Goal: Navigation & Orientation: Find specific page/section

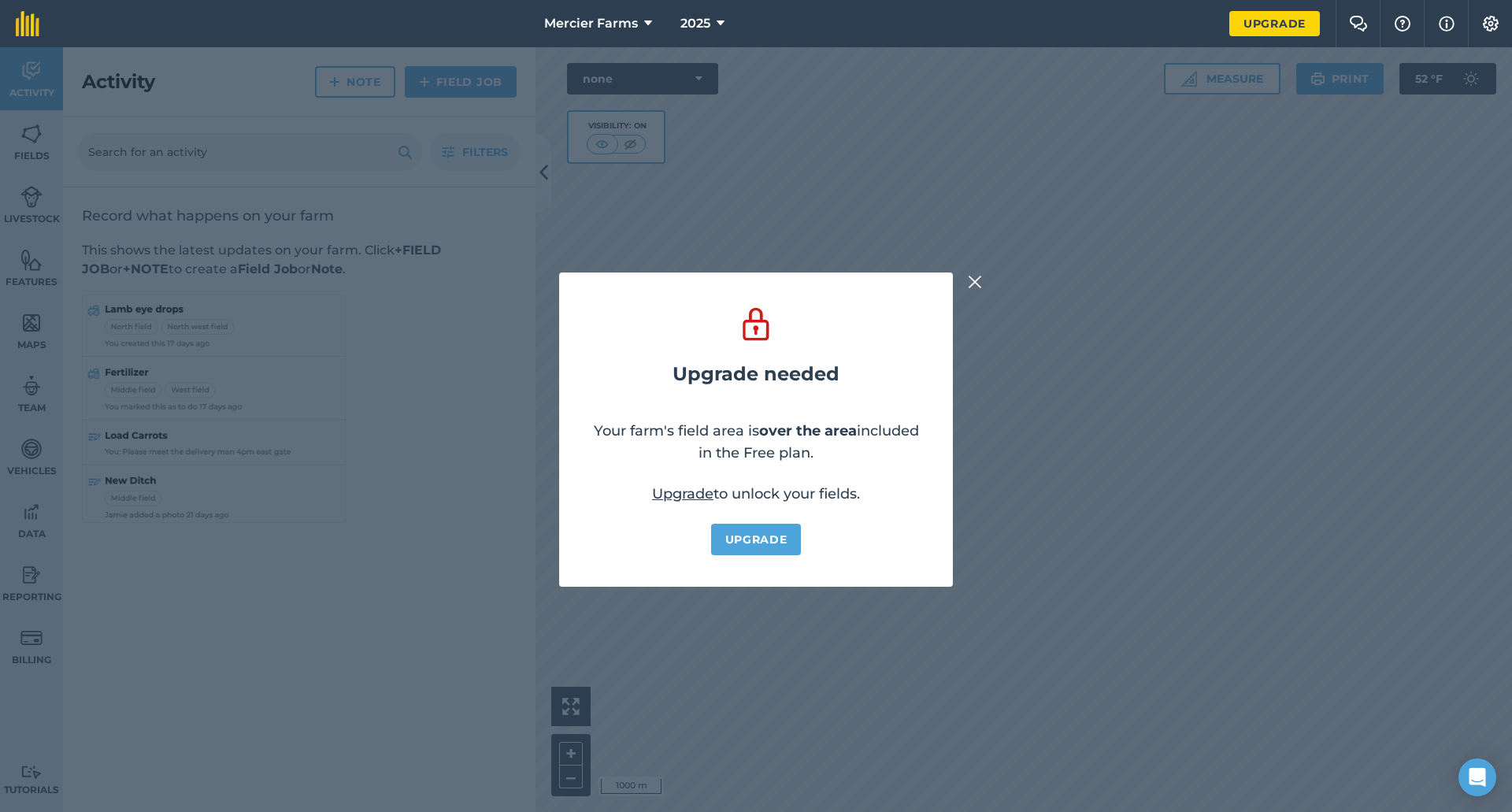
click at [972, 282] on img at bounding box center [975, 282] width 14 height 19
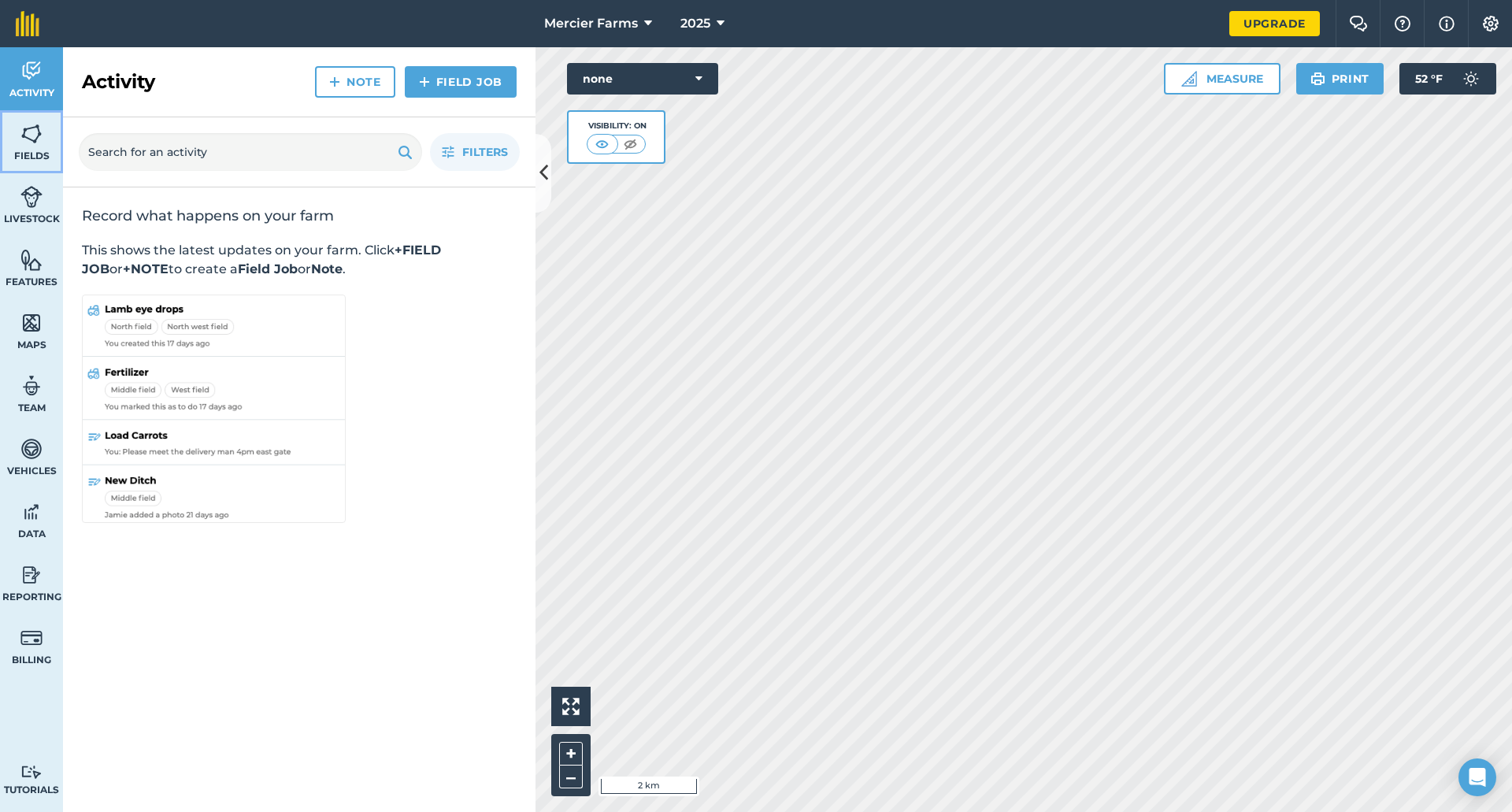
click at [33, 151] on span "Fields" at bounding box center [31, 156] width 63 height 13
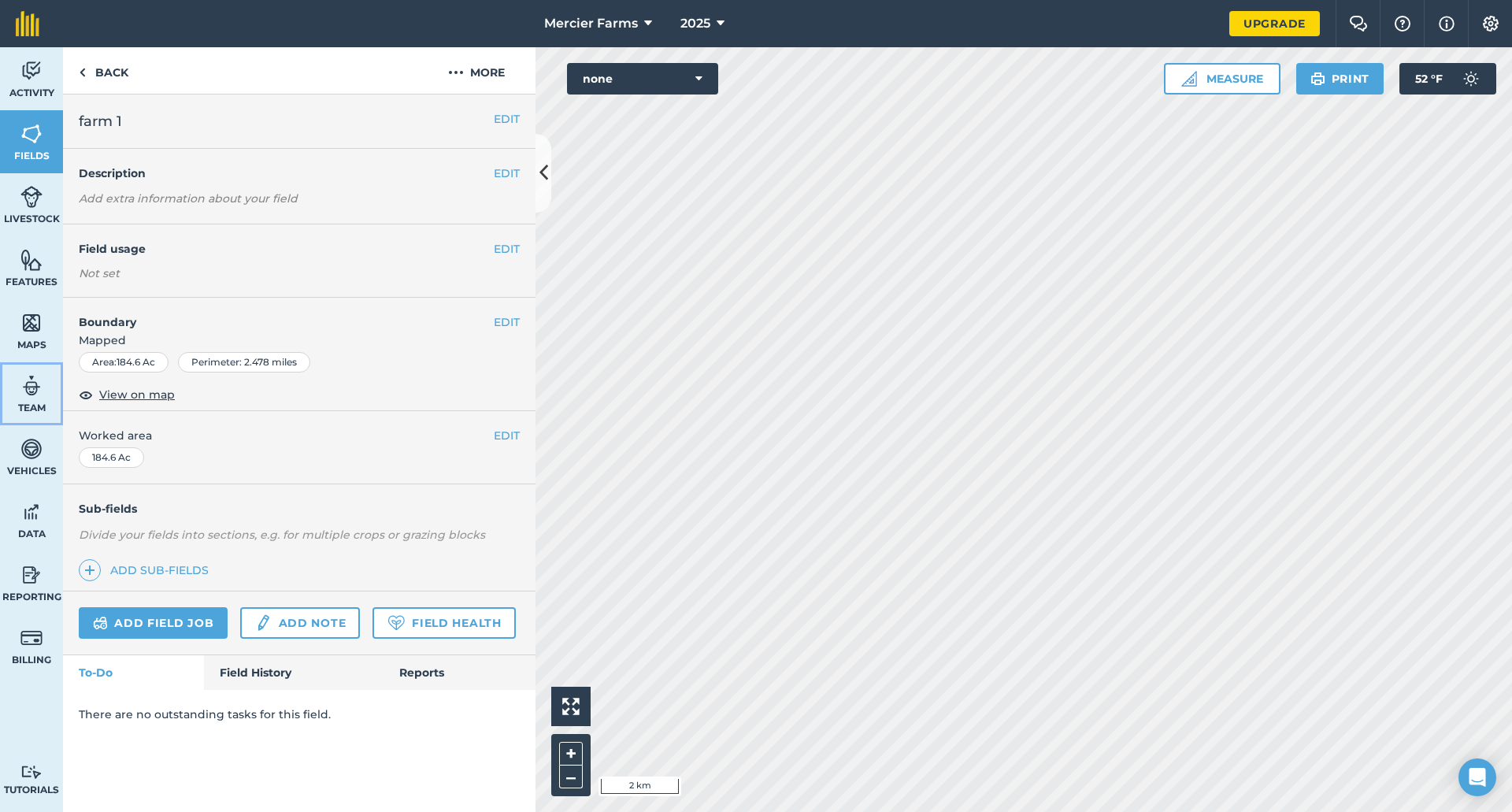
click at [40, 405] on span "Team" at bounding box center [31, 408] width 63 height 13
select select "MEMBER"
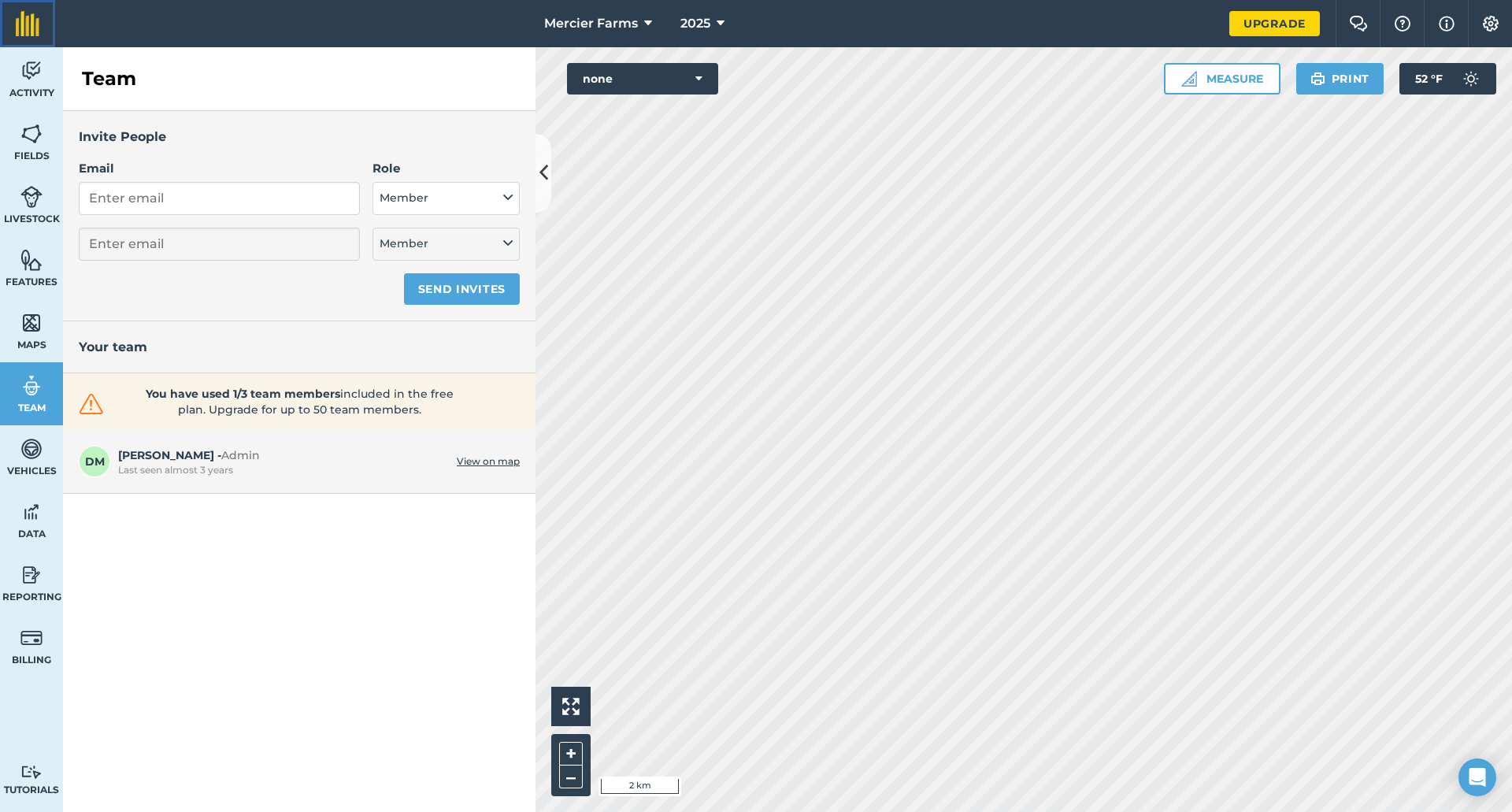
click at [46, 38] on link at bounding box center [28, 23] width 55 height 47
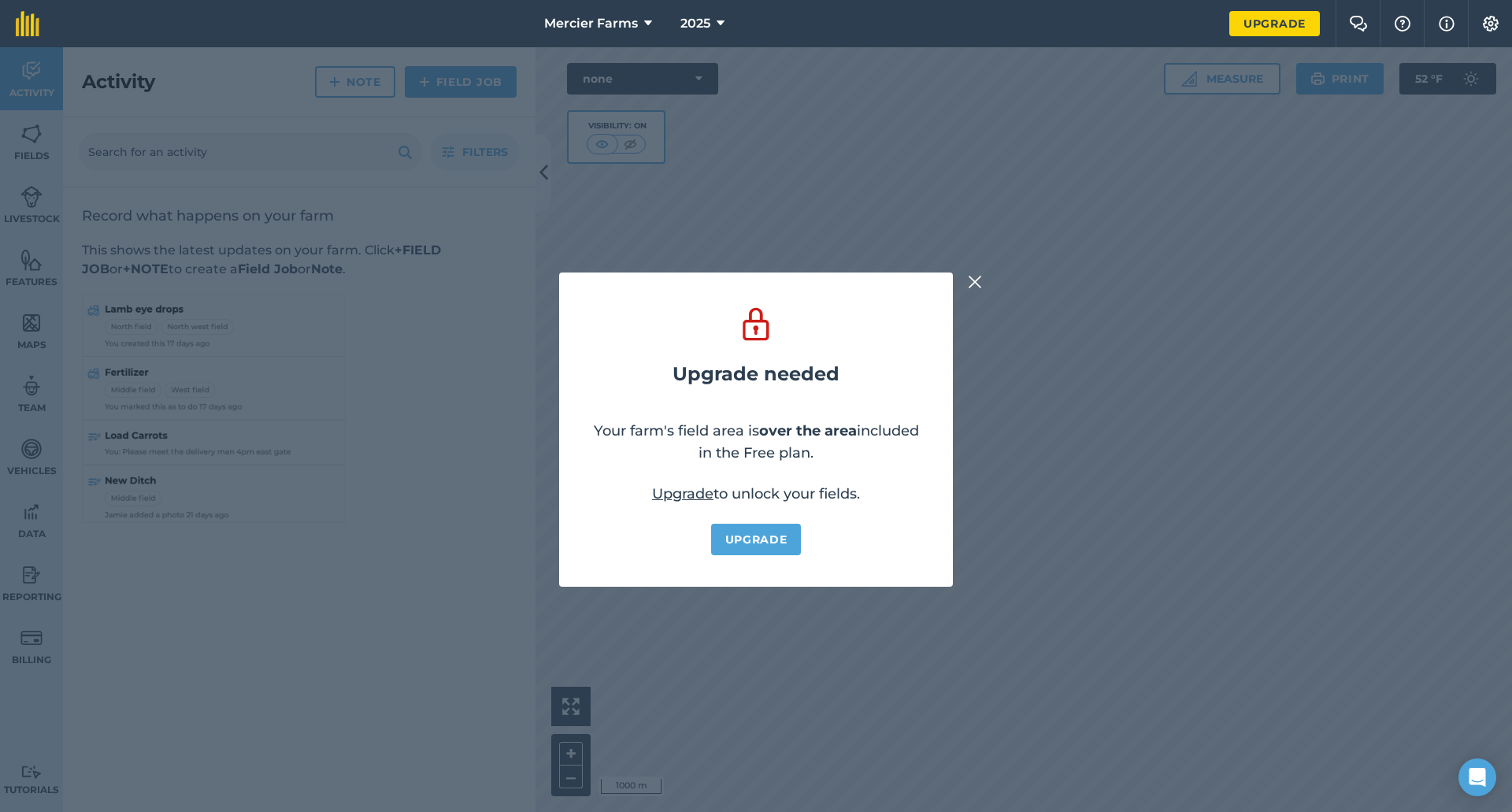
click at [972, 275] on img at bounding box center [975, 282] width 14 height 19
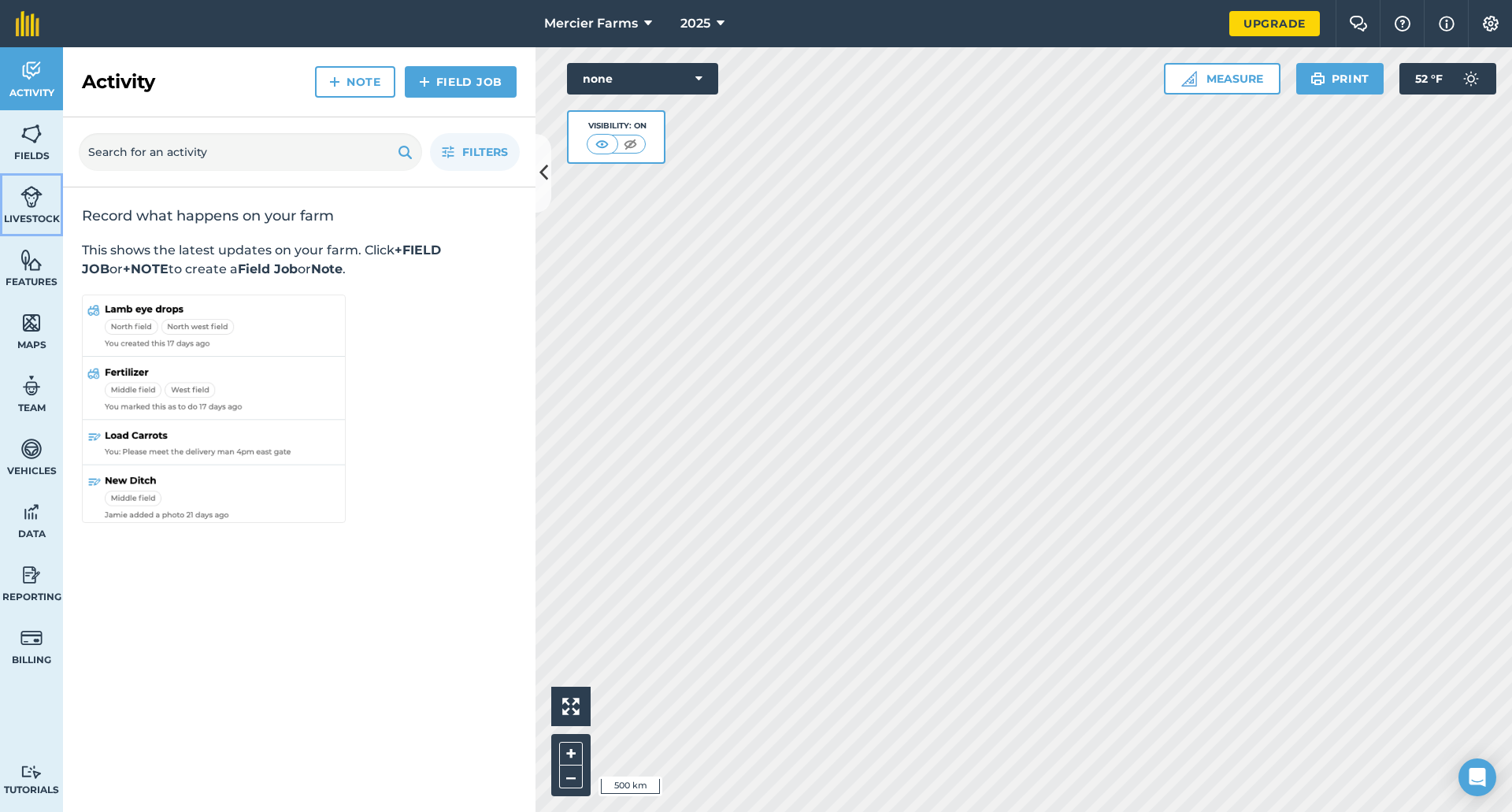
click at [40, 213] on span "Livestock" at bounding box center [31, 218] width 63 height 13
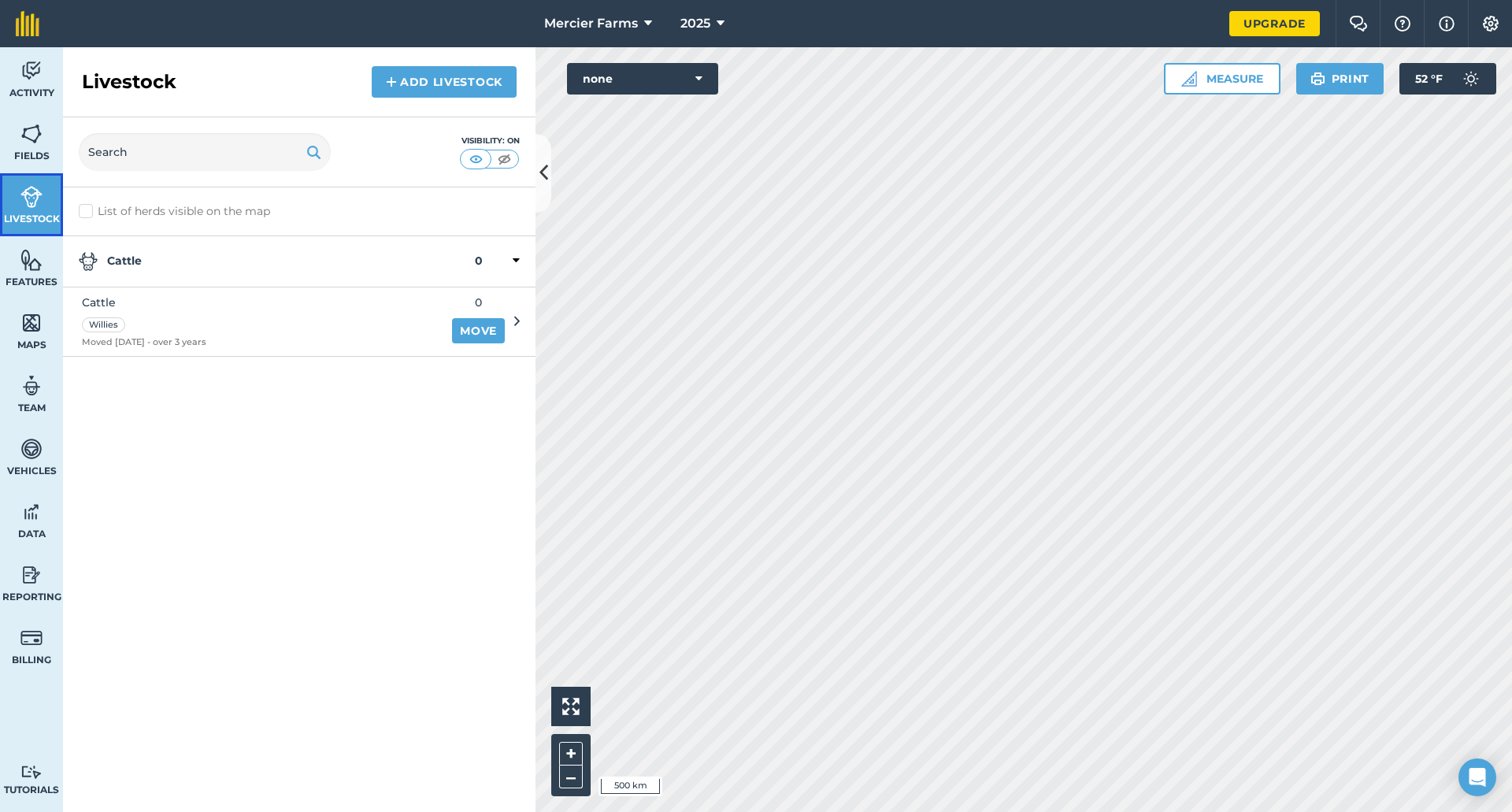
click at [39, 177] on link "Livestock" at bounding box center [31, 204] width 63 height 63
click at [40, 145] on link "Fields" at bounding box center [31, 141] width 63 height 63
